Goal: Navigation & Orientation: Find specific page/section

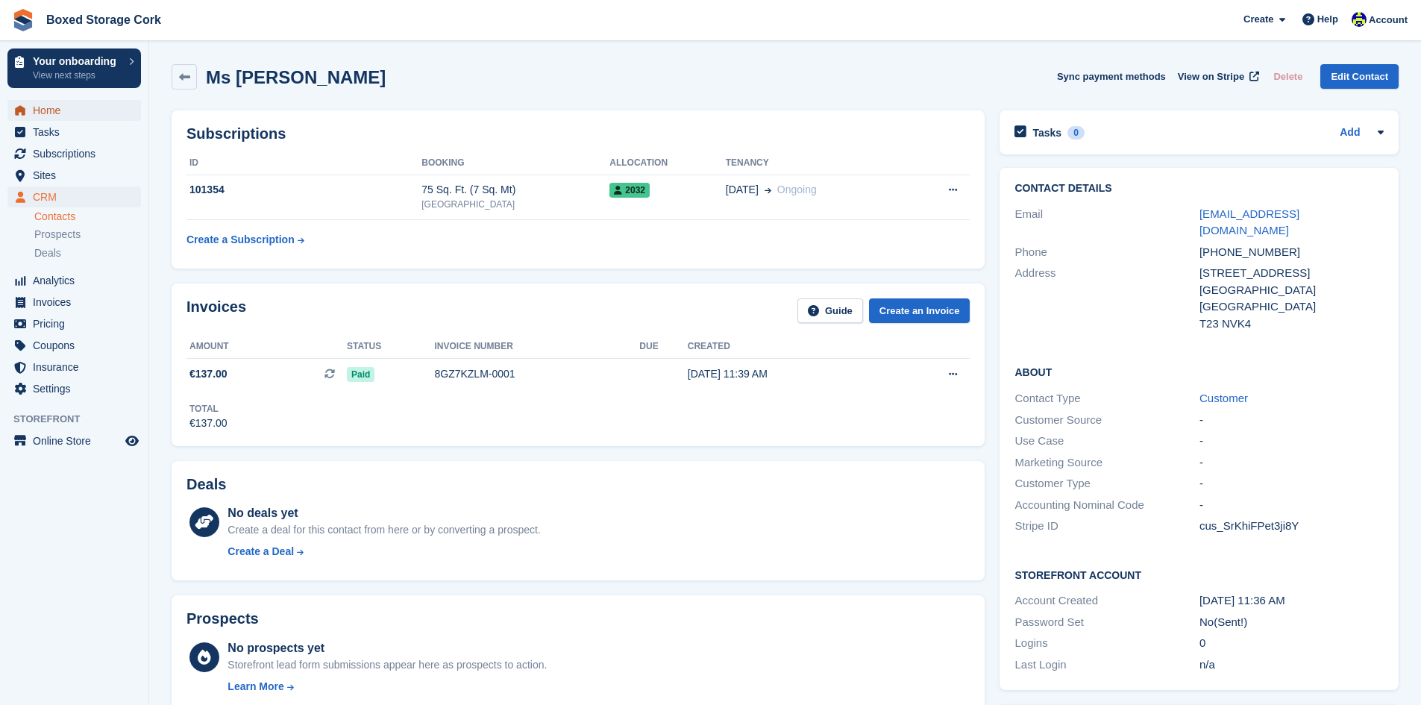
click at [49, 110] on span "Home" at bounding box center [78, 110] width 90 height 21
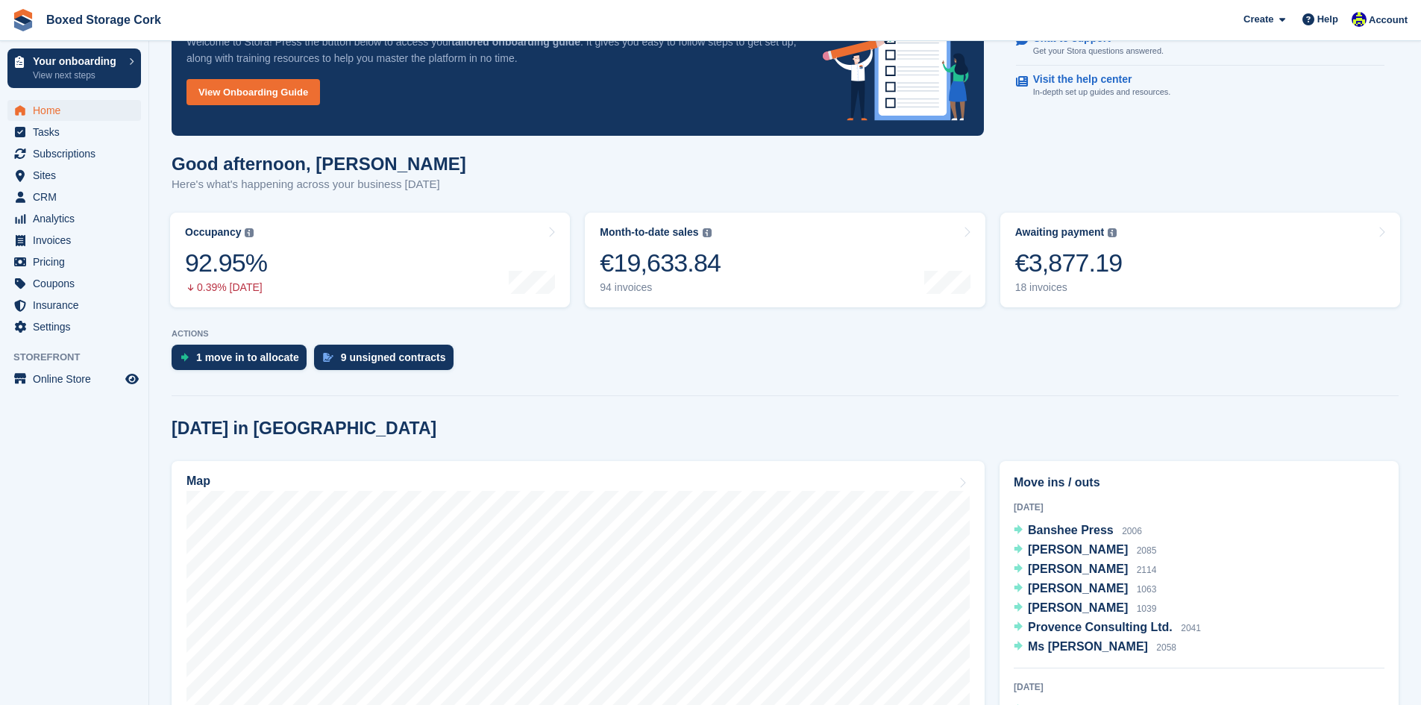
scroll to position [224, 0]
